Goal: Find specific page/section: Find specific page/section

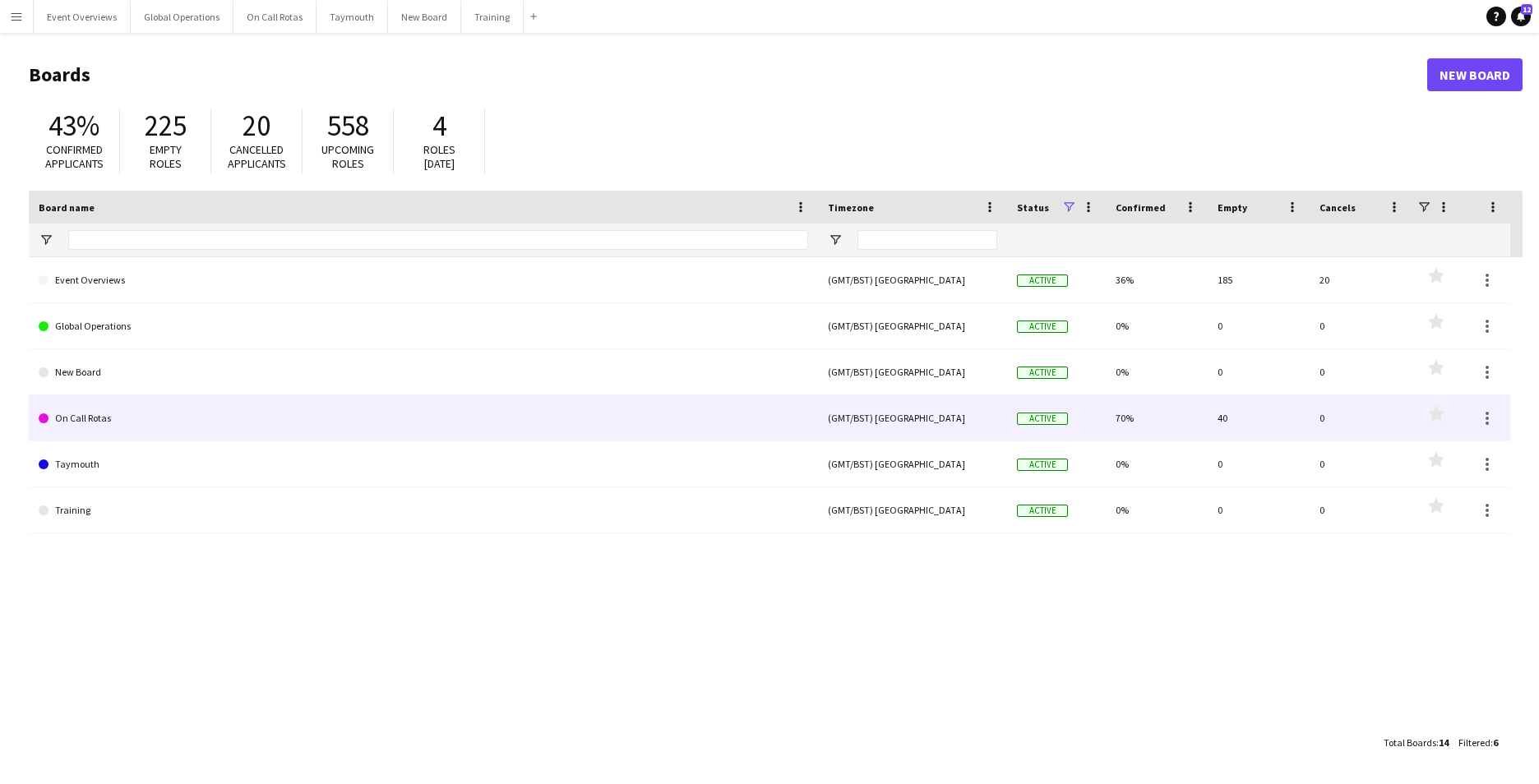
click at [133, 424] on link "On Call Rotas" at bounding box center [424, 418] width 770 height 46
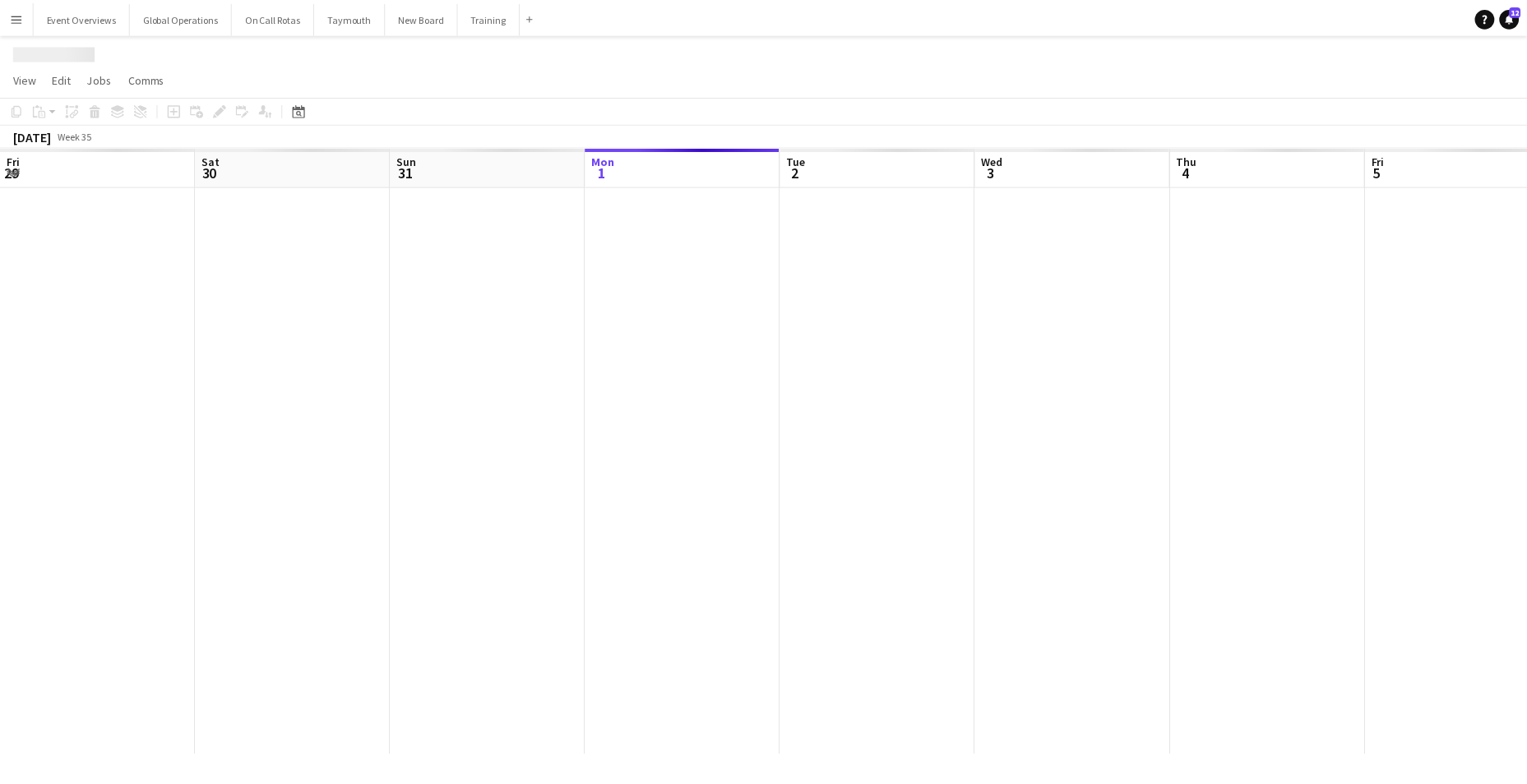
scroll to position [0, 393]
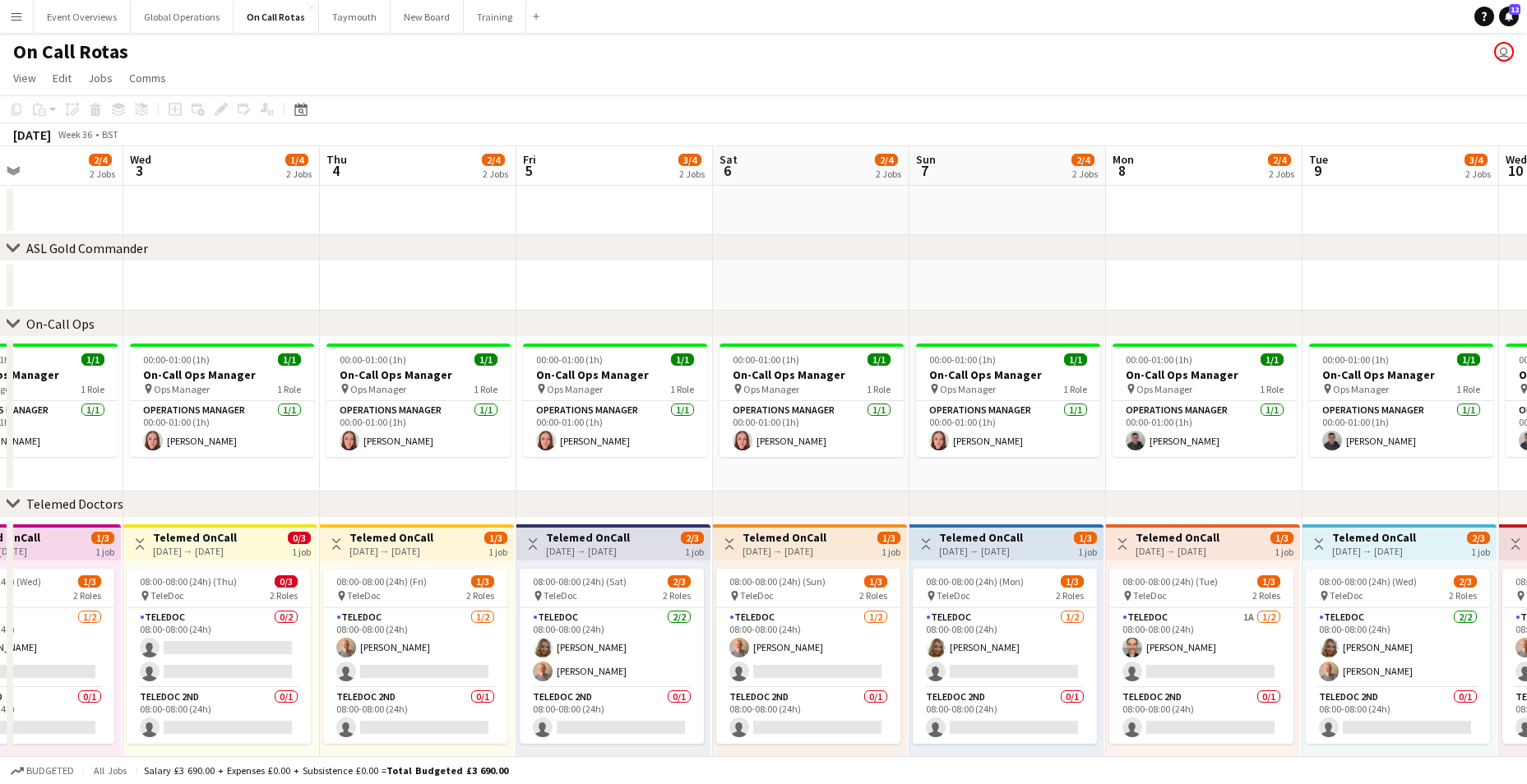
drag, startPoint x: 1288, startPoint y: 699, endPoint x: 829, endPoint y: 725, distance: 459.7
click at [829, 725] on app-calendar-viewport "Sat 30 2/4 2 Jobs Sun 31 1/4 2 Jobs Mon 1 2/4 2 Jobs Tue 2 2/4 2 Jobs Wed 3 1/4…" at bounding box center [764, 483] width 1527 height 673
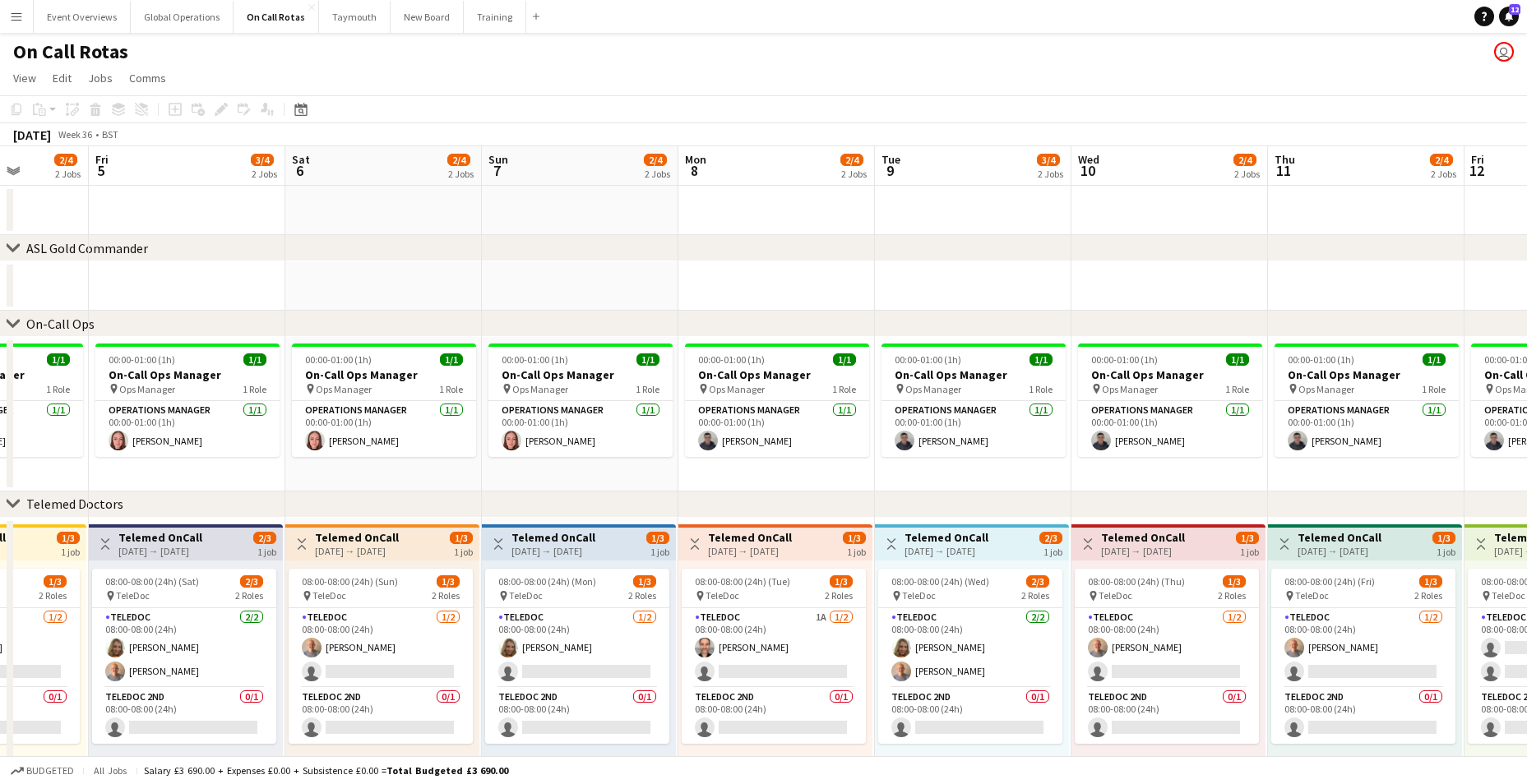
drag, startPoint x: 1202, startPoint y: 714, endPoint x: 857, endPoint y: 733, distance: 345.5
click at [857, 733] on app-calendar-viewport "Mon 1 2/4 2 Jobs Tue 2 2/4 2 Jobs Wed 3 1/4 2 Jobs Thu 4 2/4 2 Jobs Fri 5 3/4 2…" at bounding box center [764, 483] width 1527 height 673
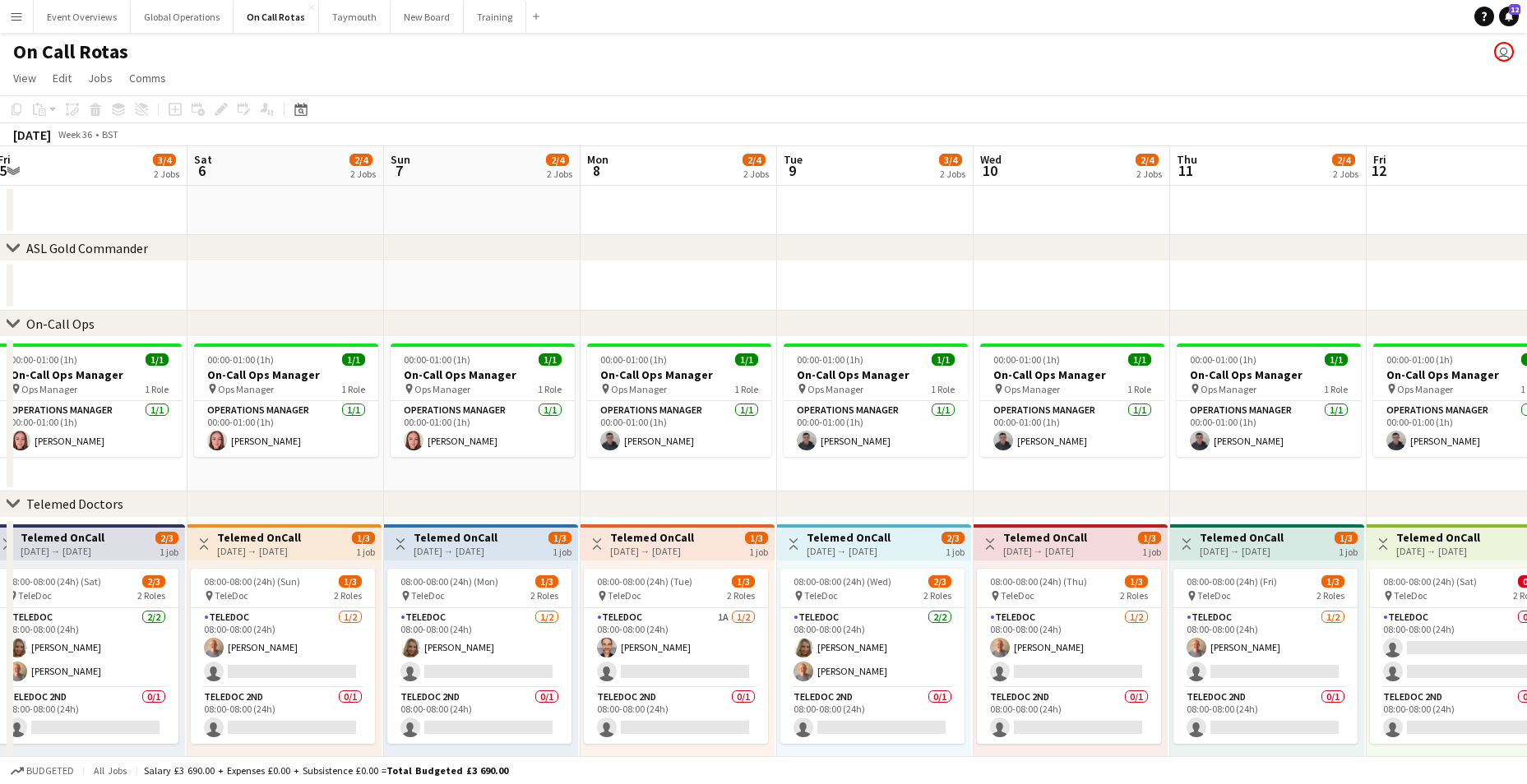
scroll to position [0, 665]
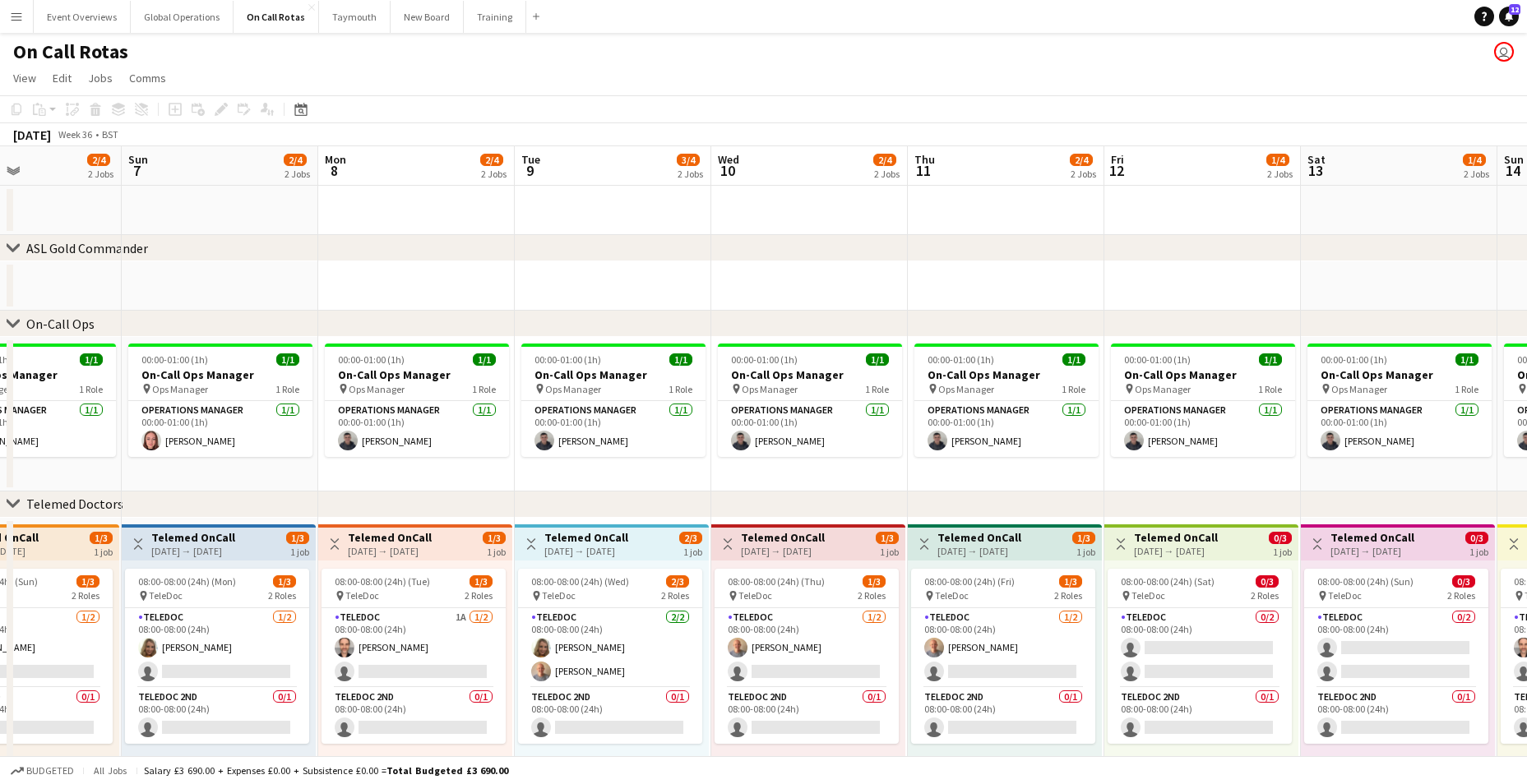
drag, startPoint x: 1192, startPoint y: 727, endPoint x: 832, endPoint y: 751, distance: 360.8
click at [832, 751] on app-calendar-viewport "Wed 3 1/4 2 Jobs Thu 4 2/4 2 Jobs Fri 5 3/4 2 Jobs Sat 6 2/4 2 Jobs Sun 7 2/4 2…" at bounding box center [764, 483] width 1527 height 673
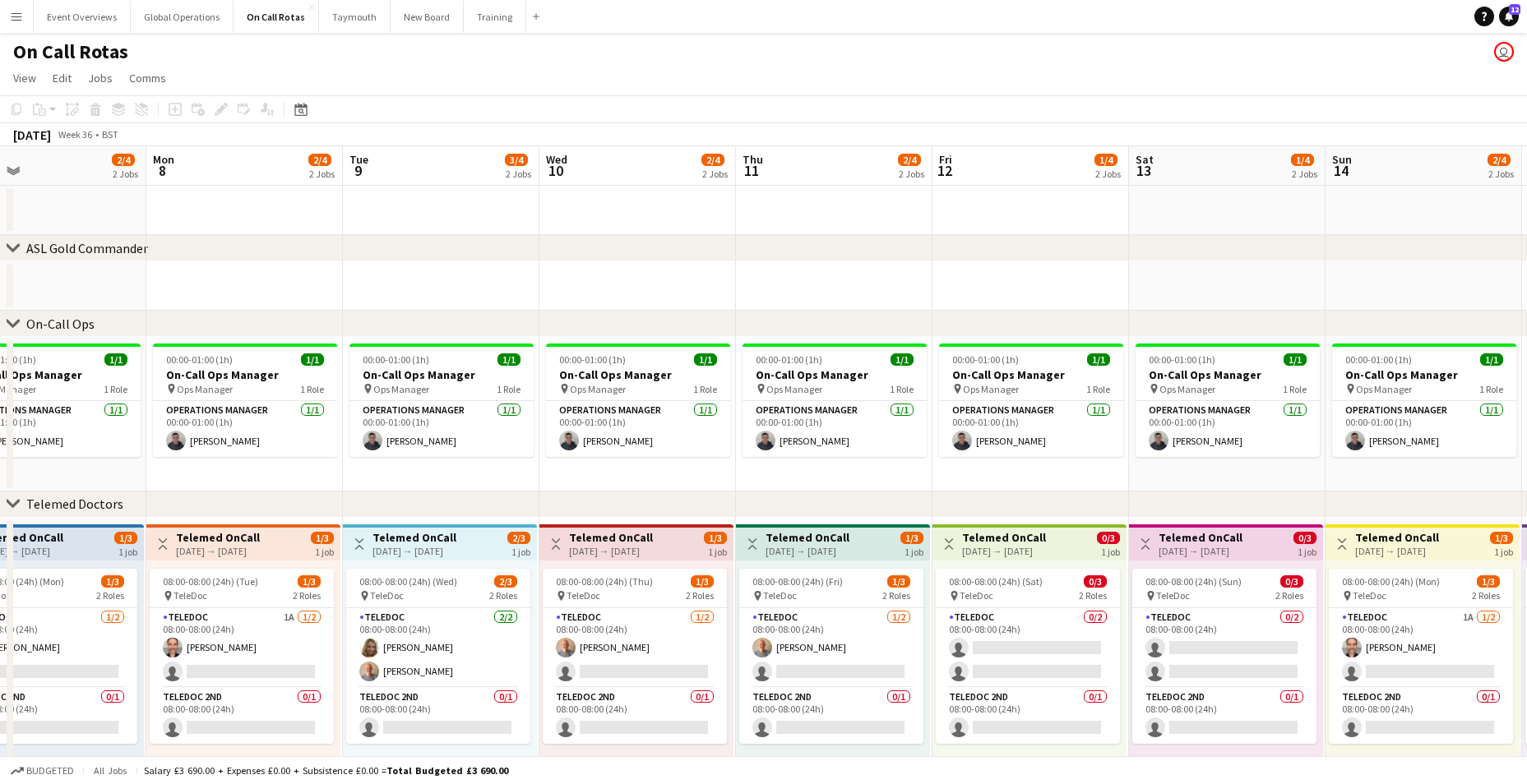
scroll to position [0, 683]
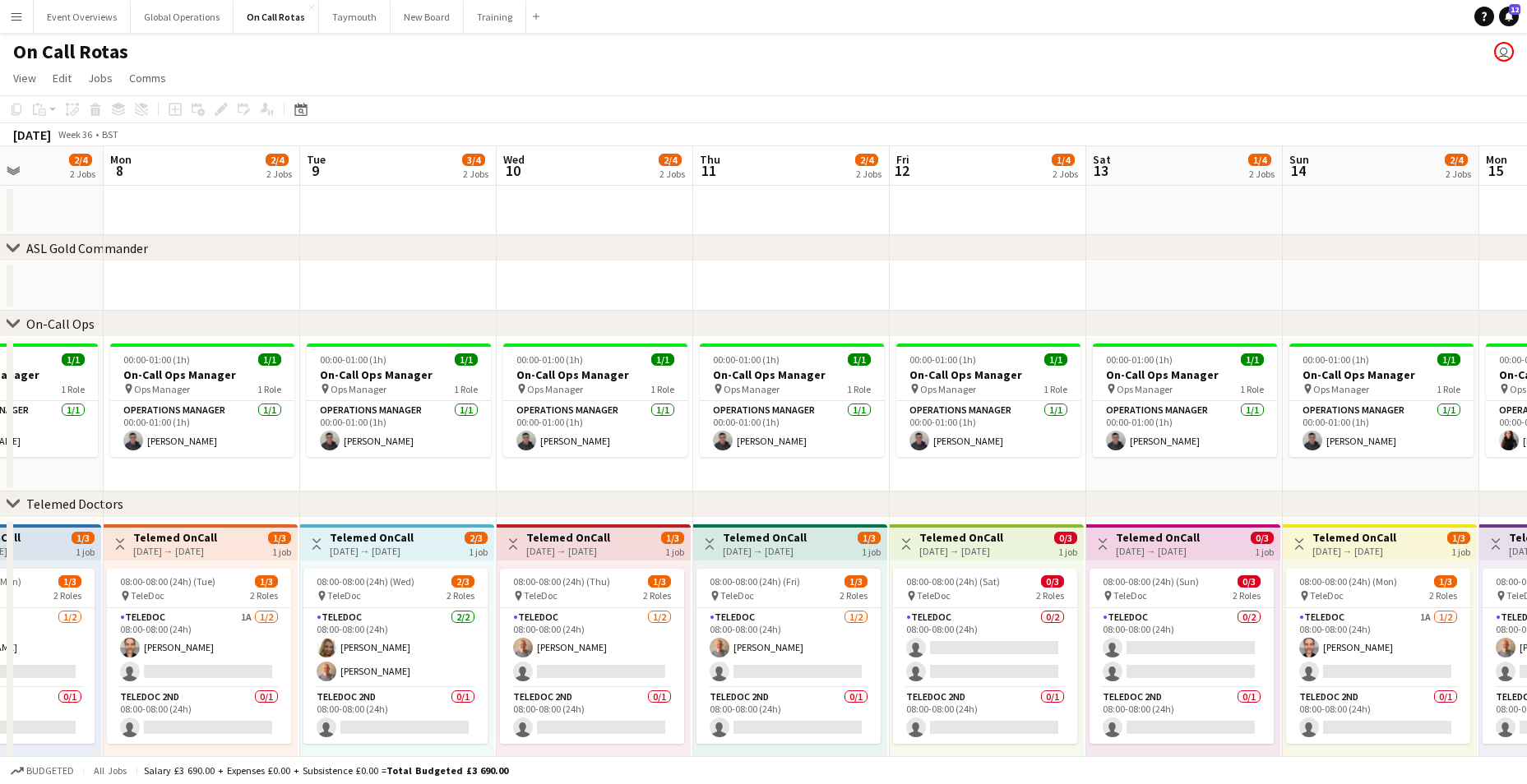
drag, startPoint x: 1216, startPoint y: 712, endPoint x: 1002, endPoint y: 743, distance: 216.2
click at [1002, 743] on app-calendar-viewport "Thu 4 2/4 2 Jobs Fri 5 3/4 2 Jobs Sat 6 2/4 2 Jobs Sun 7 2/4 2 Jobs Mon 8 2/4 2…" at bounding box center [764, 483] width 1527 height 673
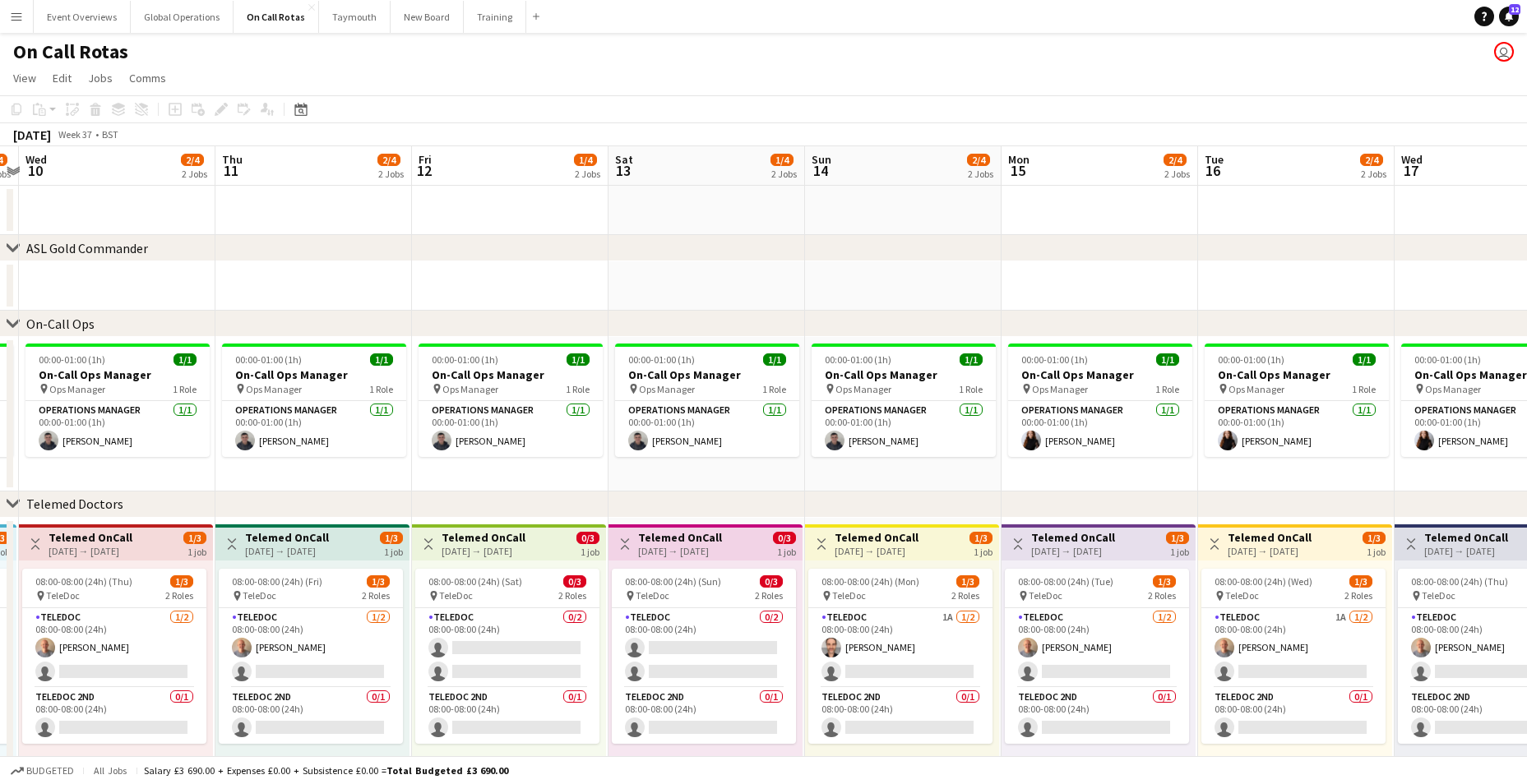
drag, startPoint x: 1408, startPoint y: 684, endPoint x: 931, endPoint y: 737, distance: 479.9
click at [931, 737] on app-calendar-viewport "Sun 7 2/4 2 Jobs Mon 8 2/4 2 Jobs Tue 9 3/4 2 Jobs Wed 10 2/4 2 Jobs Thu 11 2/4…" at bounding box center [764, 483] width 1527 height 673
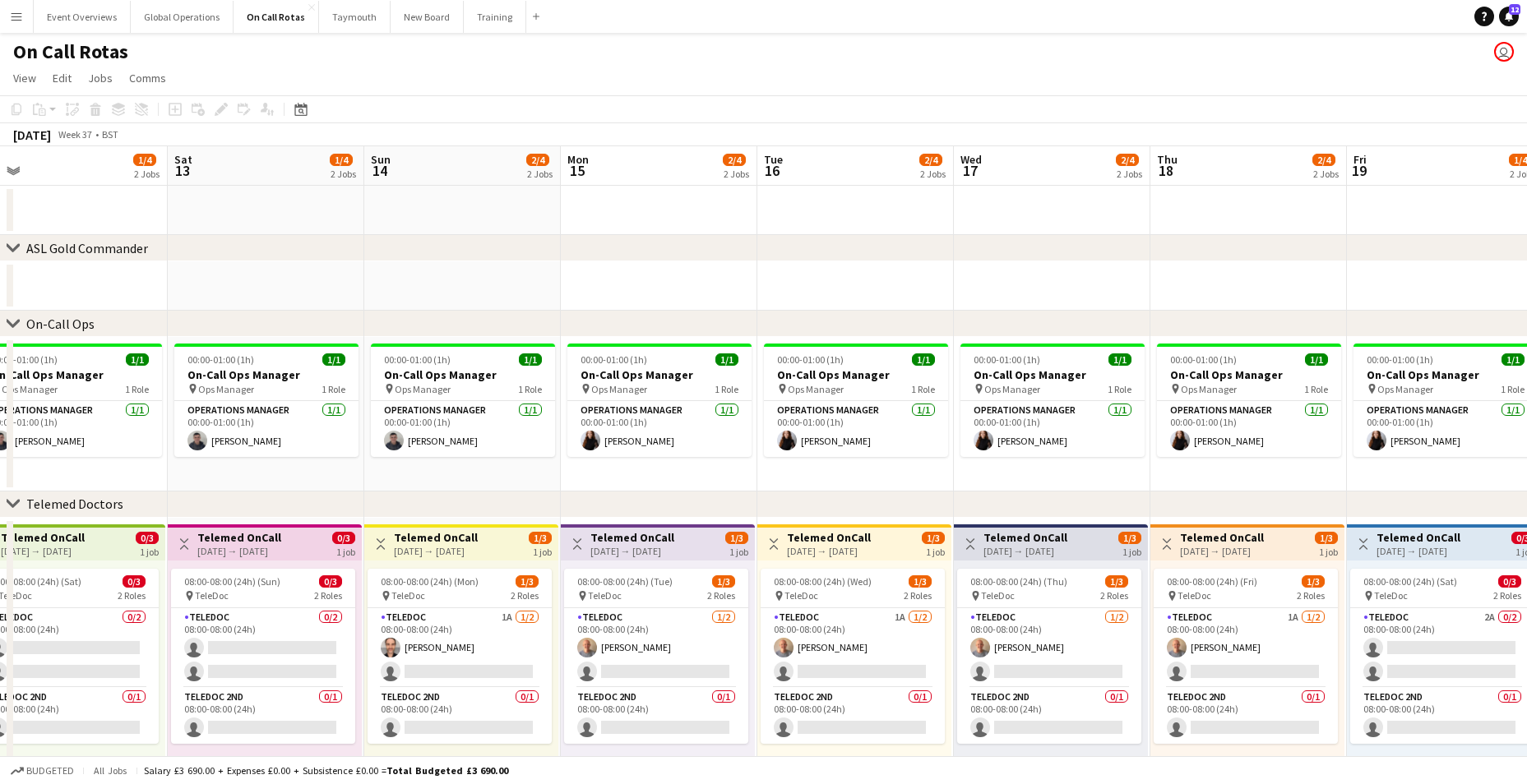
drag, startPoint x: 1340, startPoint y: 704, endPoint x: 899, endPoint y: 748, distance: 443.2
click at [899, 748] on app-calendar-viewport "Tue 9 3/4 2 Jobs Wed 10 2/4 2 Jobs Thu 11 2/4 2 Jobs Fri 12 1/4 2 Jobs Sat 13 1…" at bounding box center [764, 483] width 1527 height 673
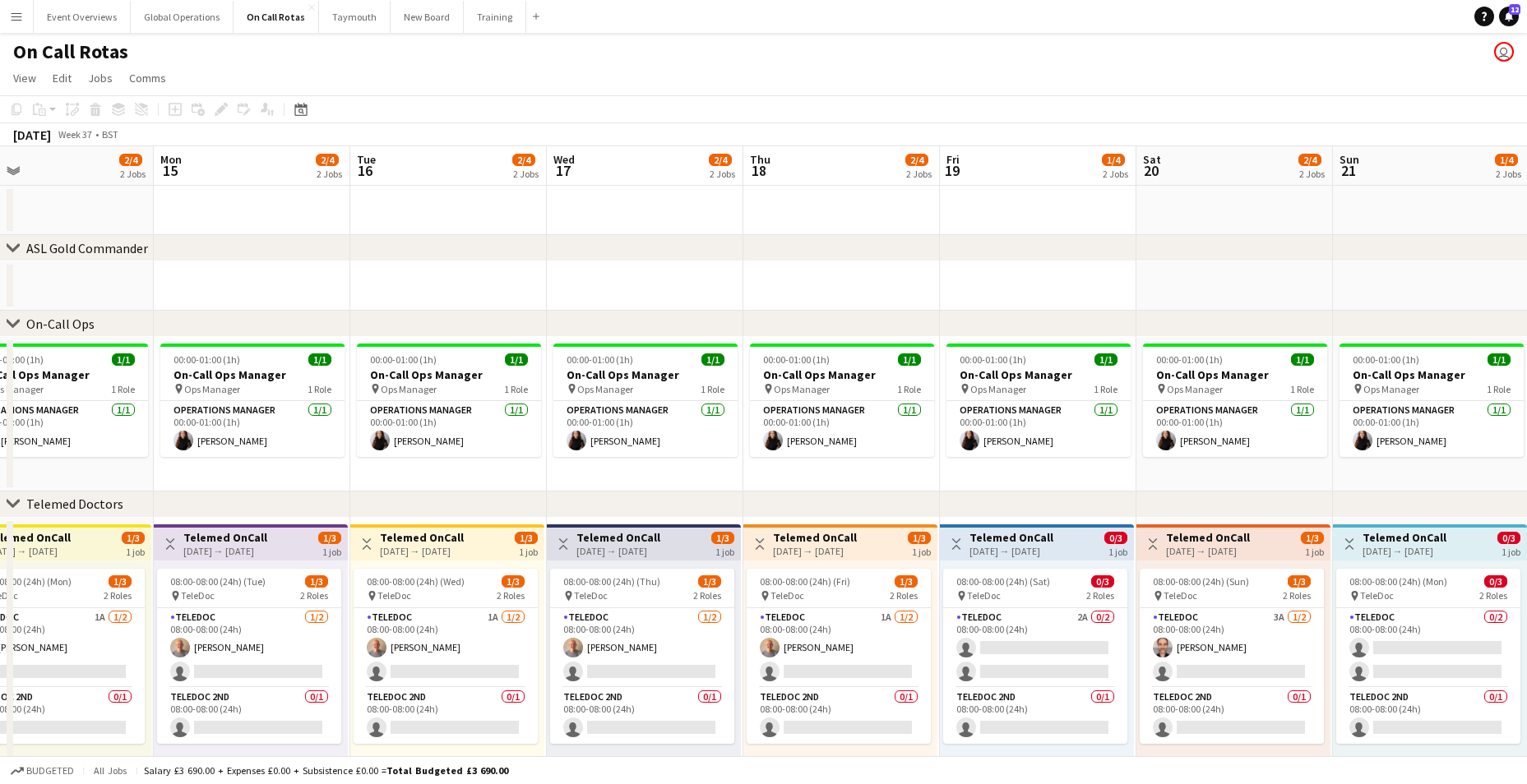
scroll to position [0, 543]
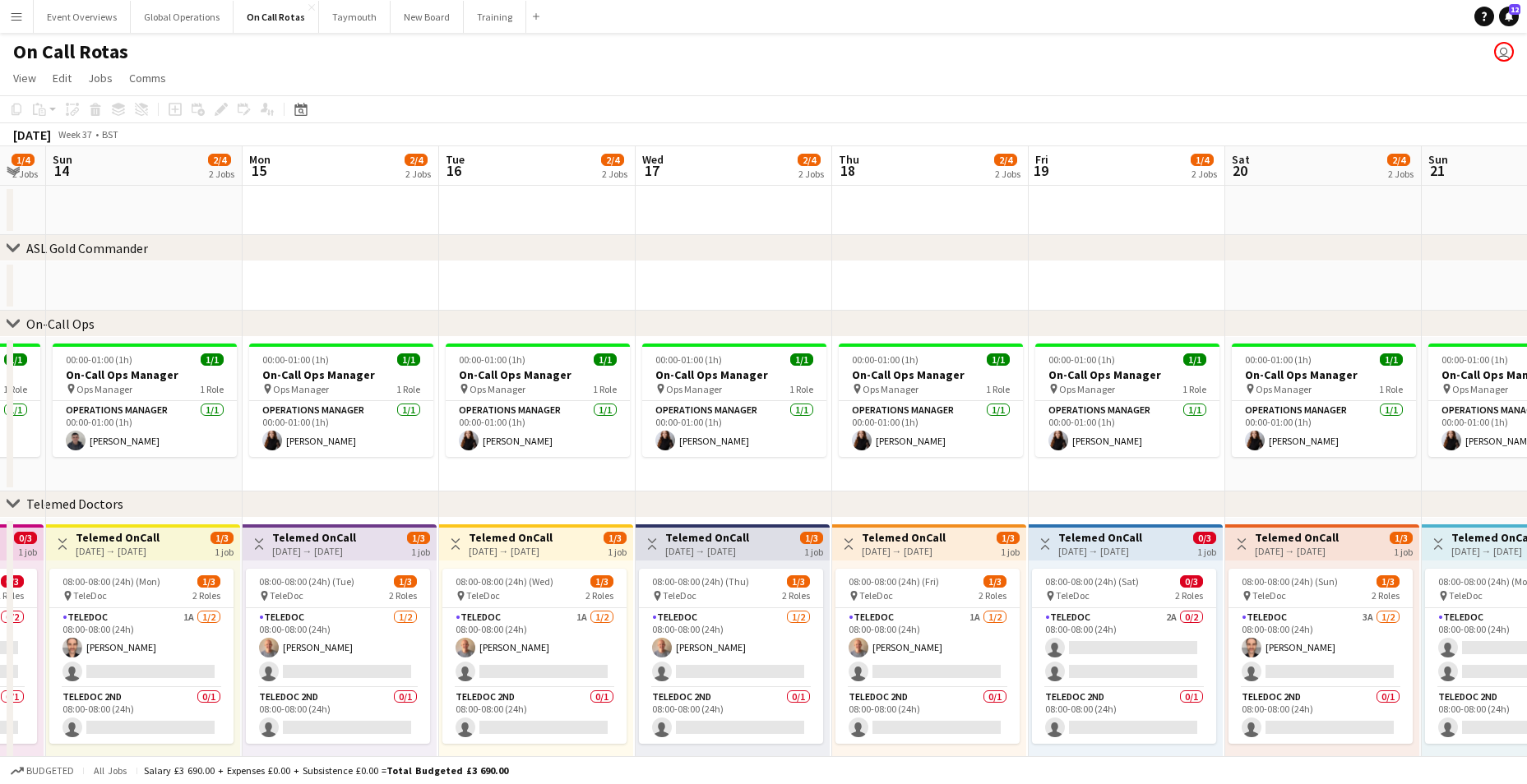
drag, startPoint x: 1356, startPoint y: 695, endPoint x: 1038, endPoint y: 733, distance: 320.3
click at [1038, 733] on app-calendar-viewport "Thu 11 2/4 2 Jobs Fri 12 1/4 2 Jobs Sat 13 1/4 2 Jobs Sun 14 2/4 2 Jobs Mon 15 …" at bounding box center [764, 483] width 1527 height 673
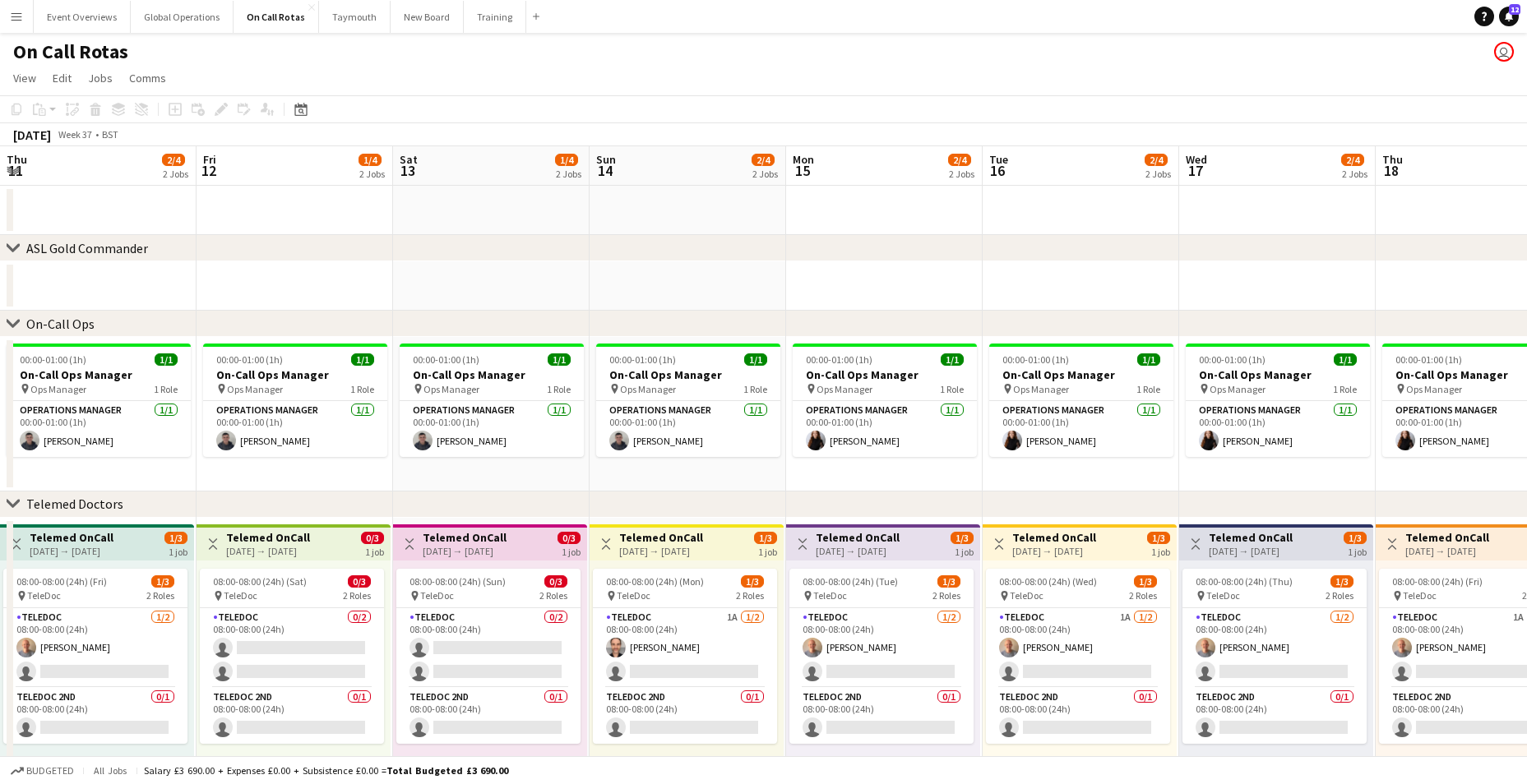
drag, startPoint x: 179, startPoint y: 559, endPoint x: 1680, endPoint y: 565, distance: 1501.0
click at [1527, 565] on html "Menu Boards Boards Boards All jobs Status Workforce Workforce My Workforce Recr…" at bounding box center [764, 423] width 1527 height 846
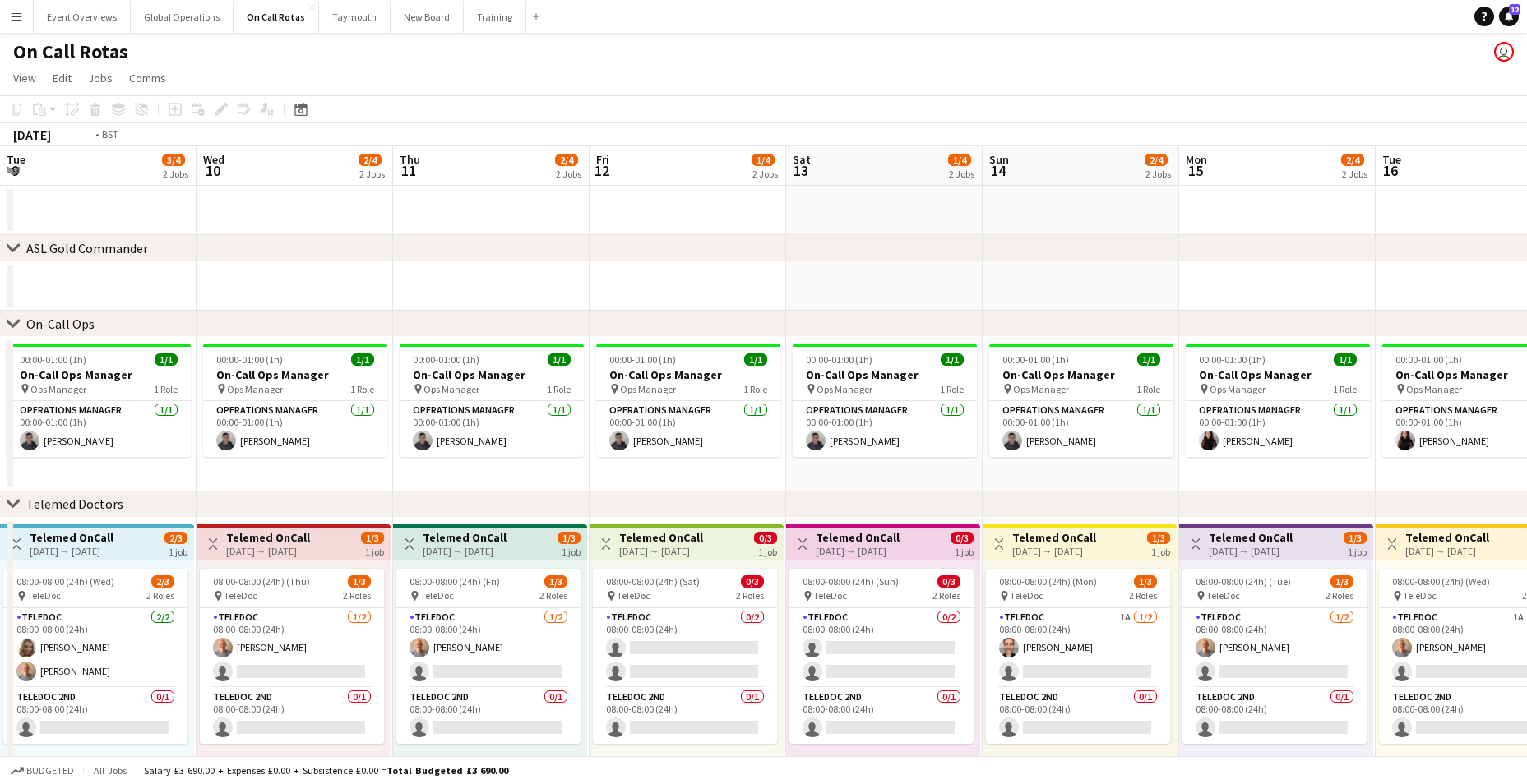
scroll to position [0, 393]
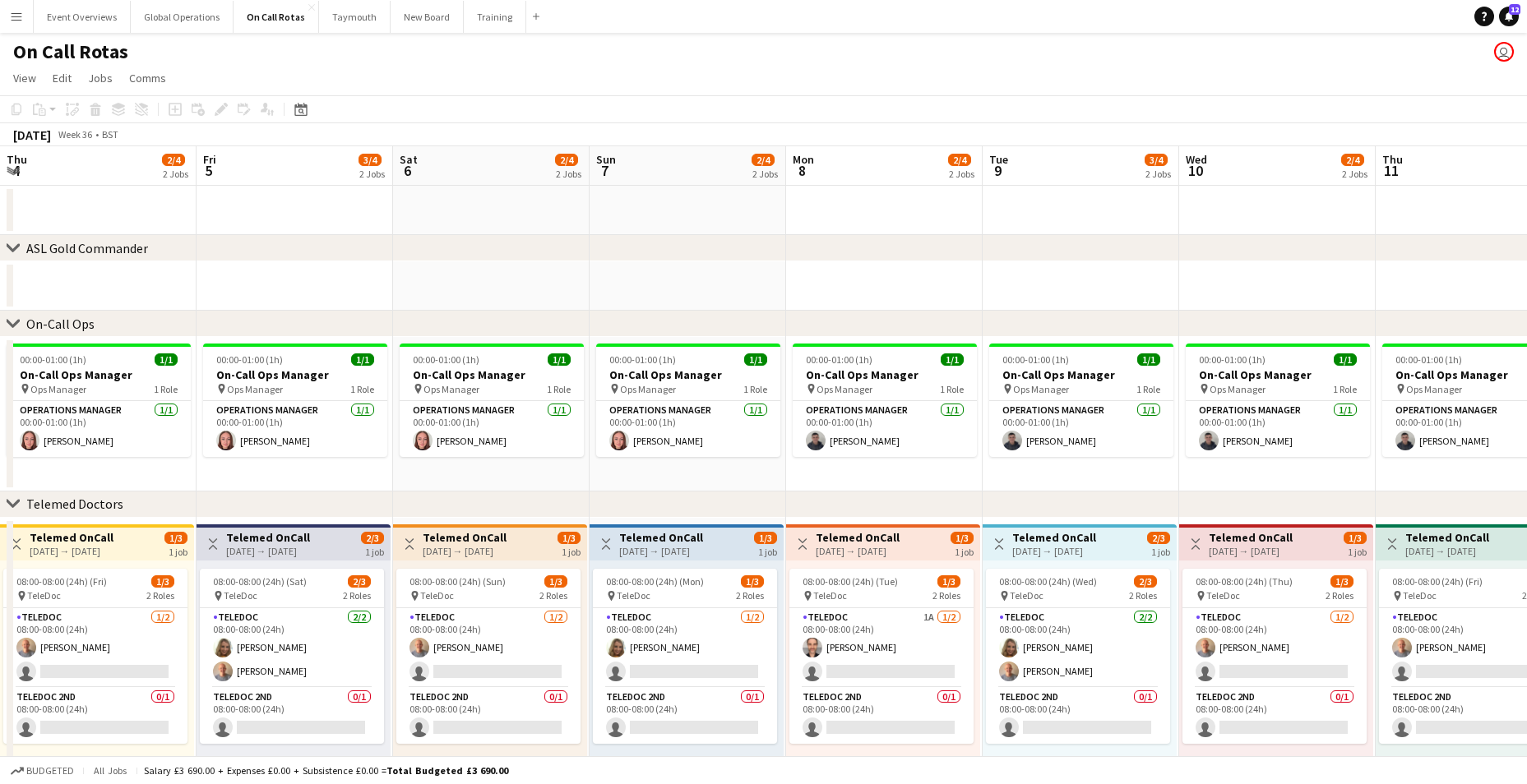
drag, startPoint x: 498, startPoint y: 598, endPoint x: 1570, endPoint y: 567, distance: 1072.4
click at [1527, 567] on html "Menu Boards Boards Boards All jobs Status Workforce Workforce My Workforce Recr…" at bounding box center [764, 423] width 1527 height 846
